Goal: Information Seeking & Learning: Learn about a topic

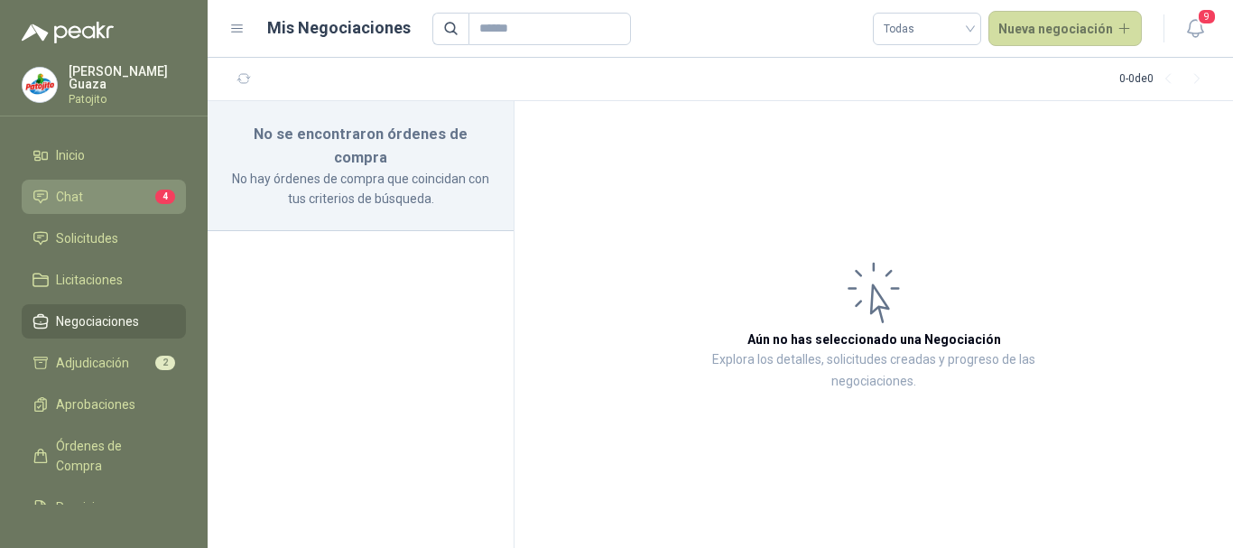
click at [118, 207] on link "Chat 4" at bounding box center [104, 197] width 164 height 34
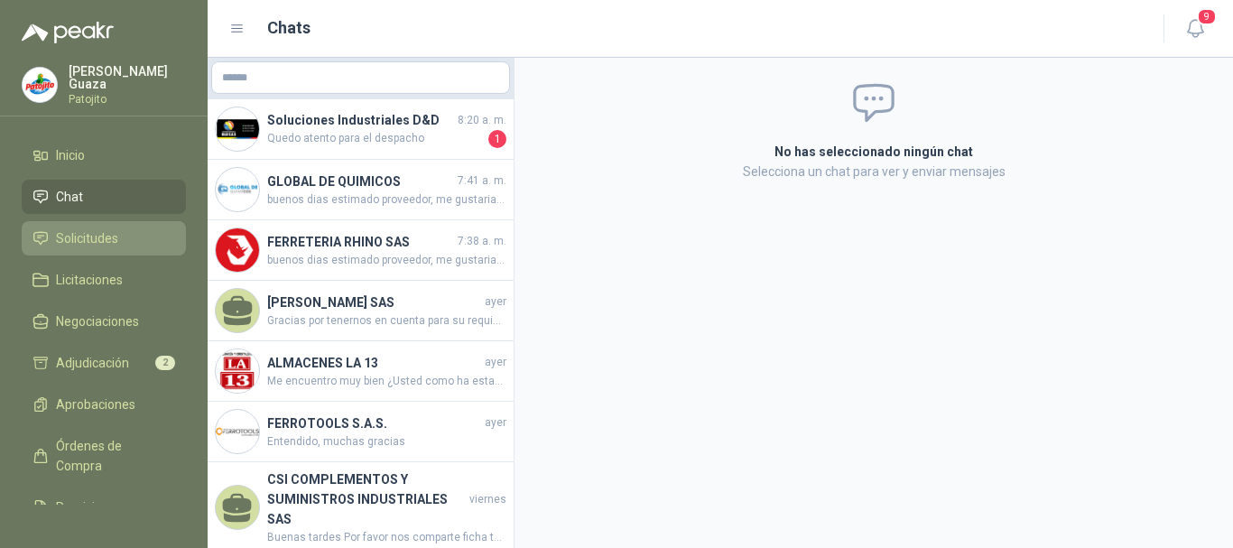
click at [57, 238] on span "Solicitudes" at bounding box center [87, 238] width 62 height 20
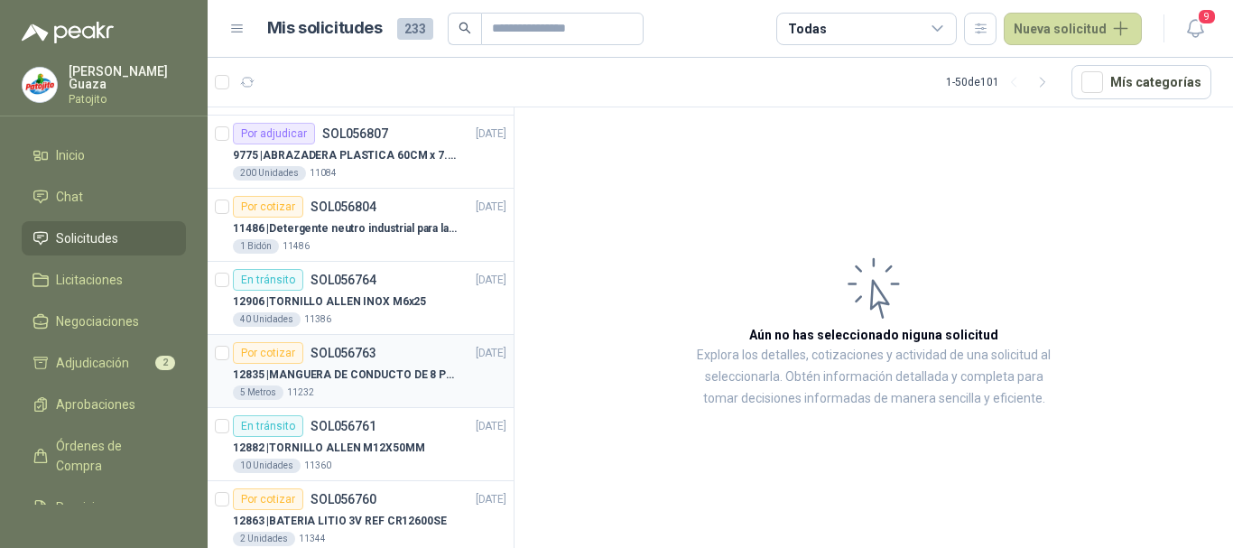
scroll to position [181, 0]
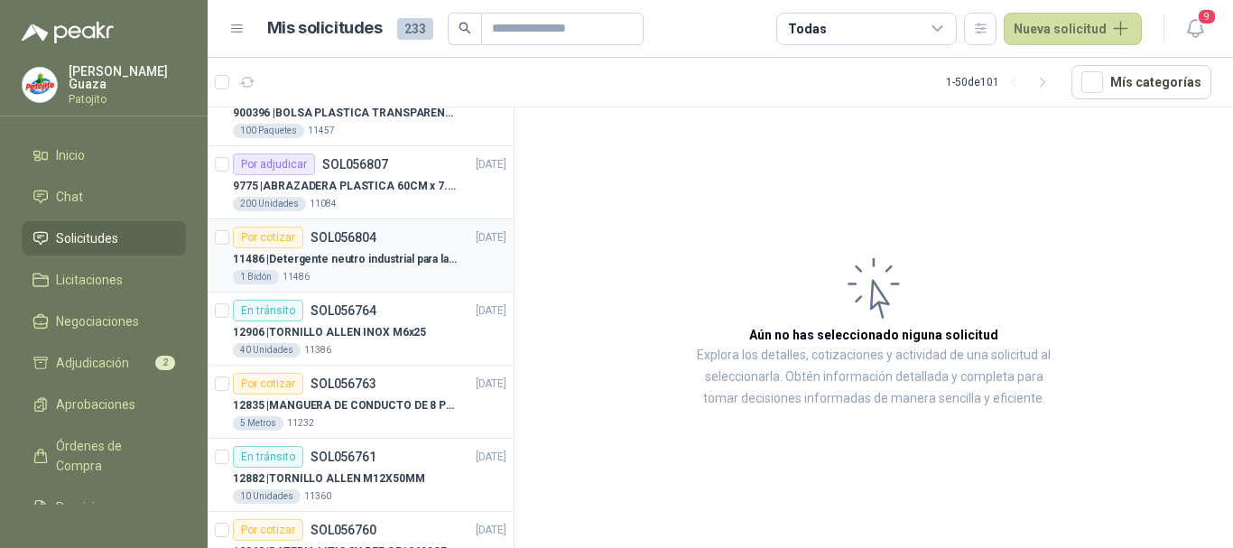
click at [379, 251] on p "11486 | Detergente neutro industrial para lavado de tanques y maquinas." at bounding box center [345, 259] width 225 height 17
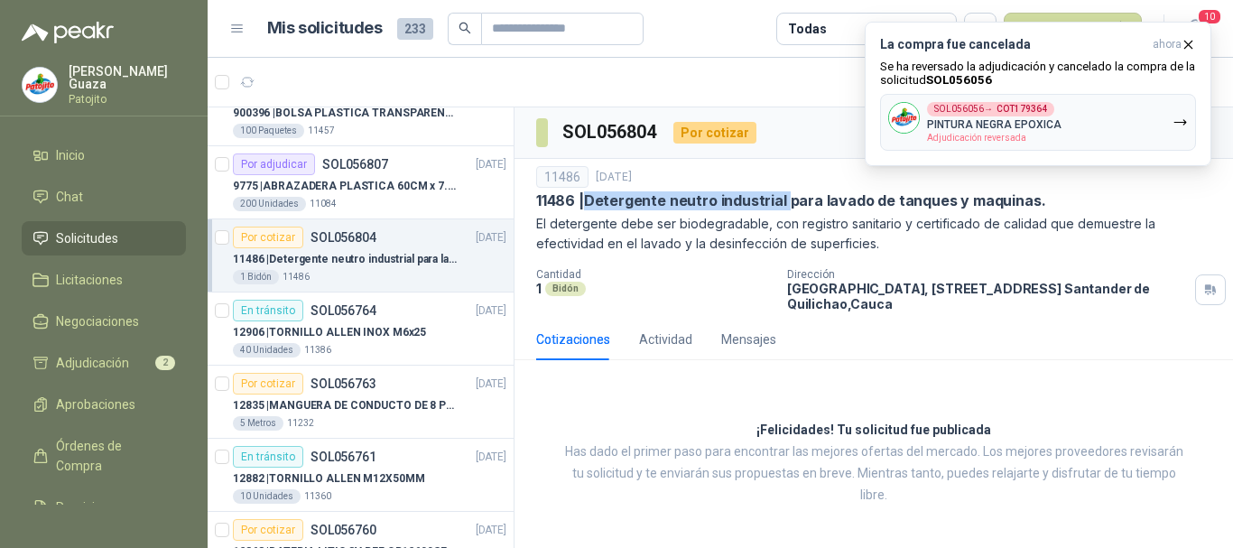
drag, startPoint x: 590, startPoint y: 201, endPoint x: 786, endPoint y: 200, distance: 195.9
click at [786, 200] on p "11486 | Detergente neutro industrial para lavado de tanques y maquinas." at bounding box center [790, 200] width 509 height 19
click at [1093, 242] on p "El detergente debe ser biodegradable, con registro sanitario y certificado de c…" at bounding box center [873, 234] width 675 height 40
